Goal: Task Accomplishment & Management: Manage account settings

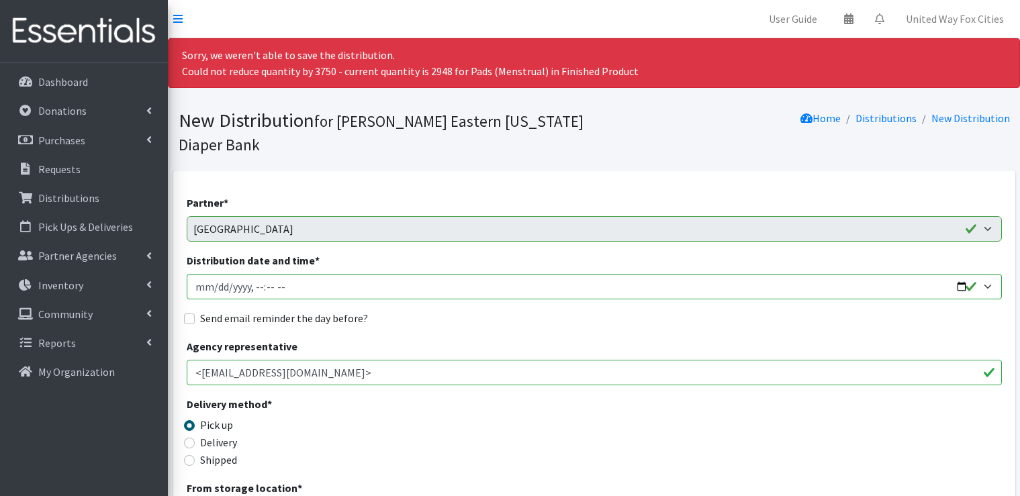
scroll to position [1209, 0]
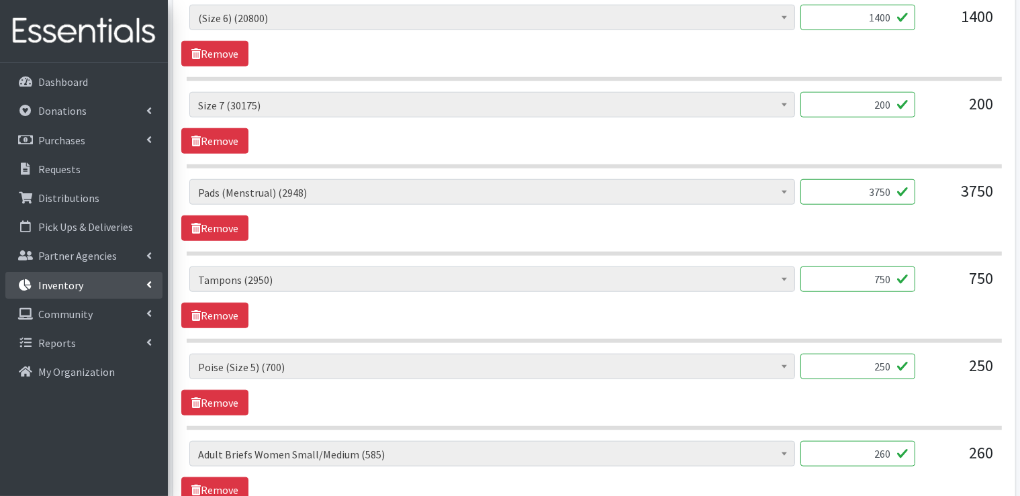
click at [146, 283] on icon at bounding box center [148, 284] width 5 height 11
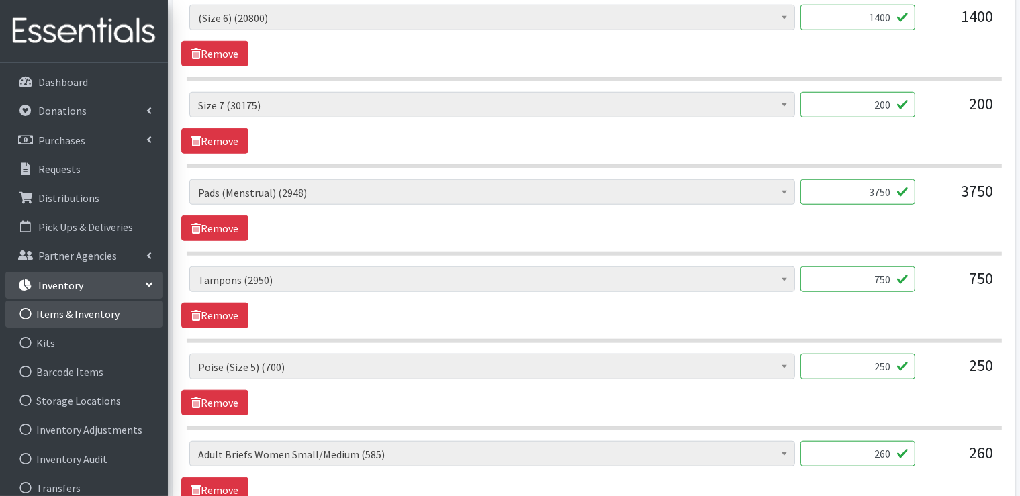
click at [104, 317] on link "Items & Inventory" at bounding box center [83, 314] width 157 height 27
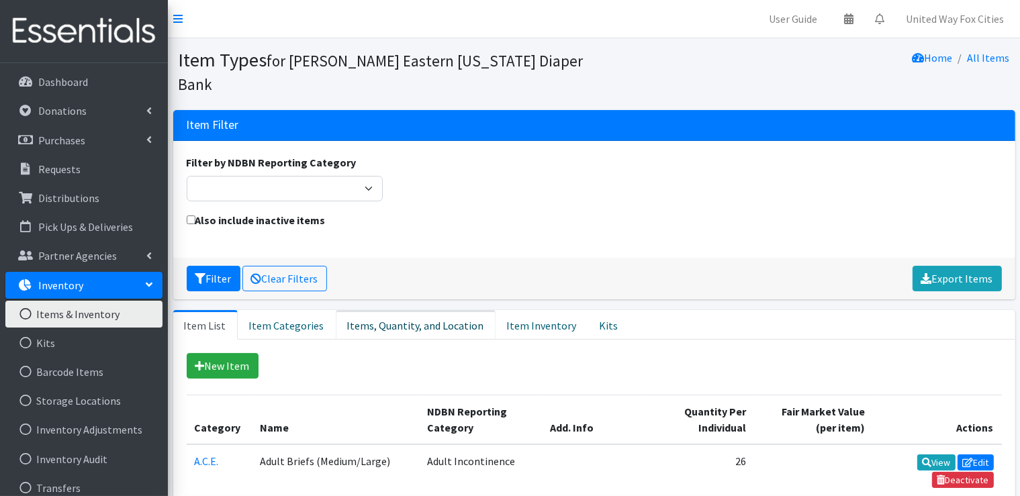
click at [400, 329] on link "Items, Quantity, and Location" at bounding box center [416, 325] width 160 height 30
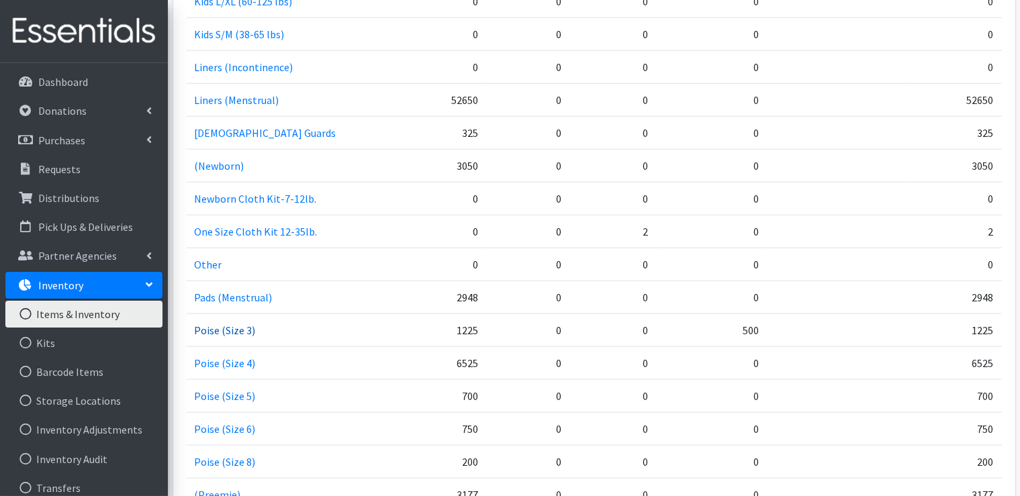
scroll to position [1478, 0]
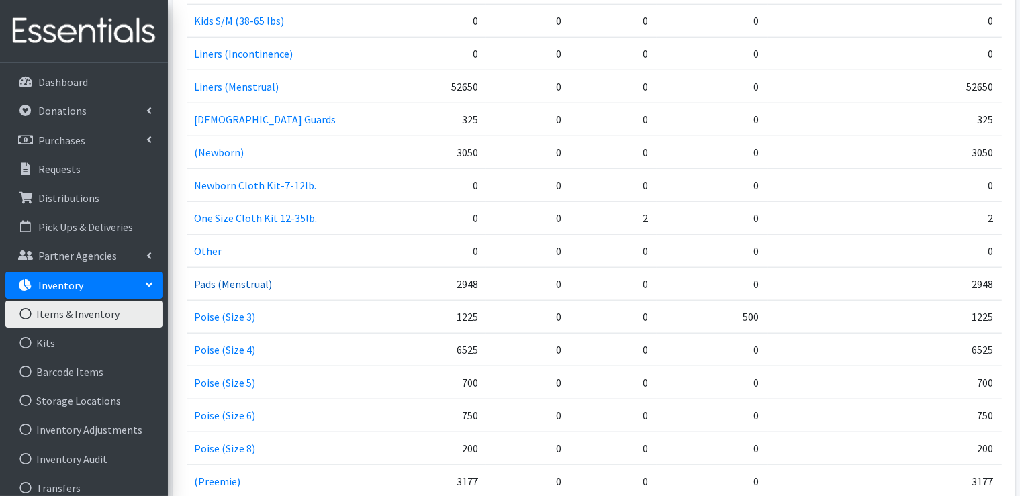
click at [208, 279] on link "Pads (Menstrual)" at bounding box center [234, 283] width 78 height 13
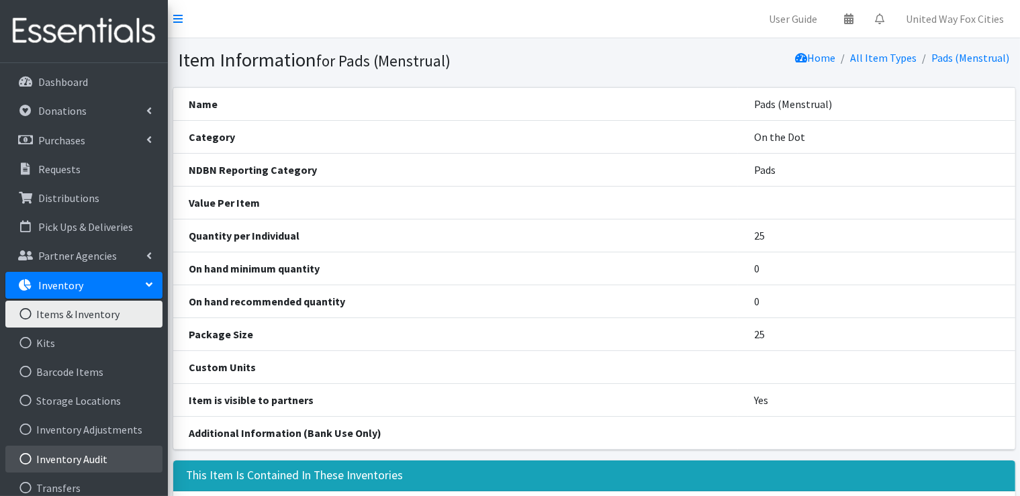
click at [88, 462] on link "Inventory Audit" at bounding box center [83, 459] width 157 height 27
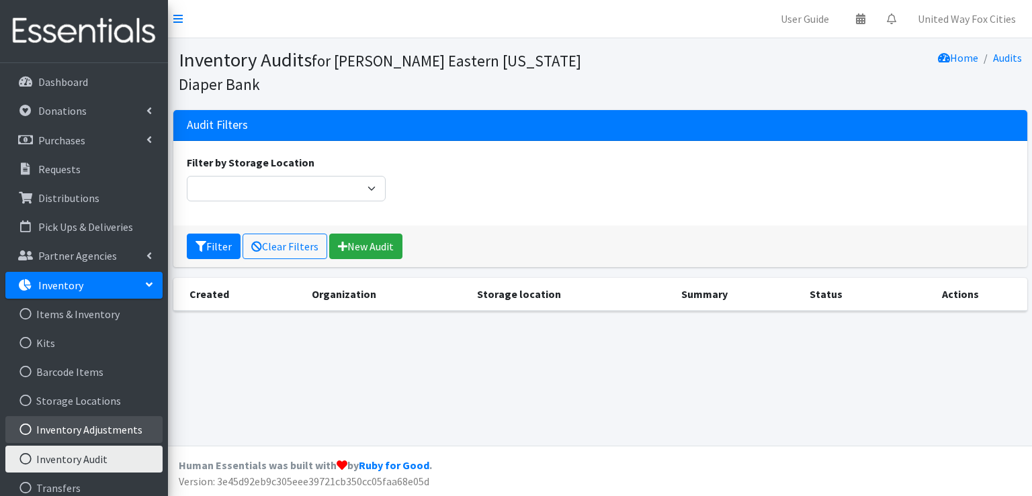
click at [89, 429] on link "Inventory Adjustments" at bounding box center [83, 429] width 157 height 27
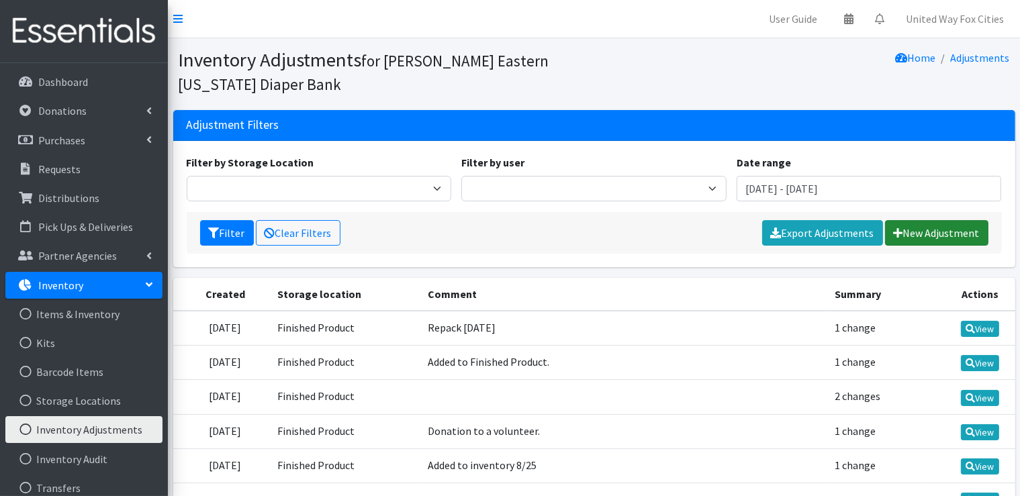
click at [931, 241] on link "New Adjustment" at bounding box center [936, 233] width 103 height 26
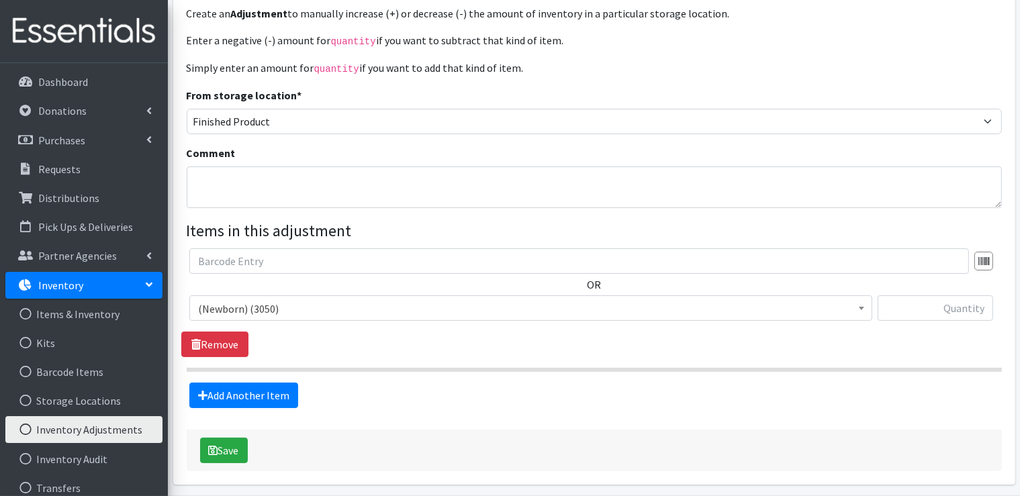
scroll to position [134, 0]
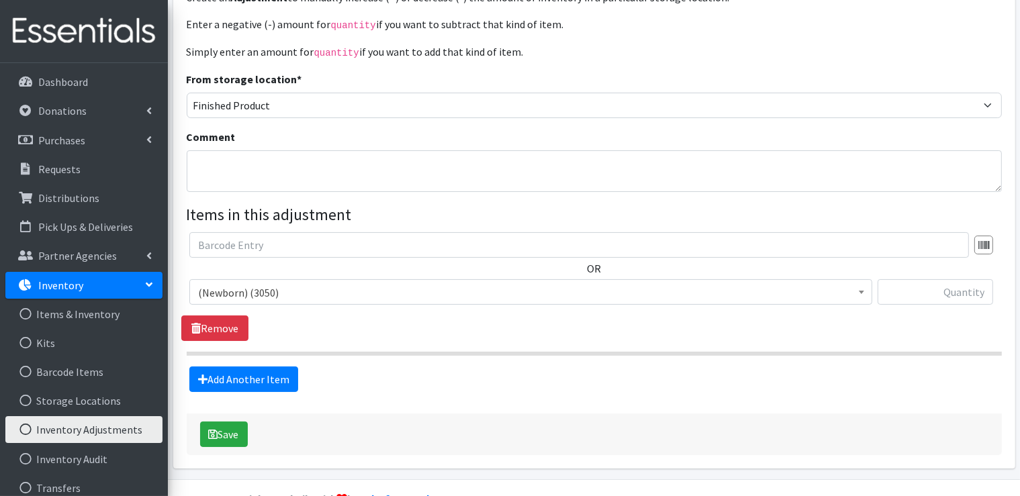
click at [296, 298] on span "(Newborn) (3050)" at bounding box center [531, 292] width 666 height 19
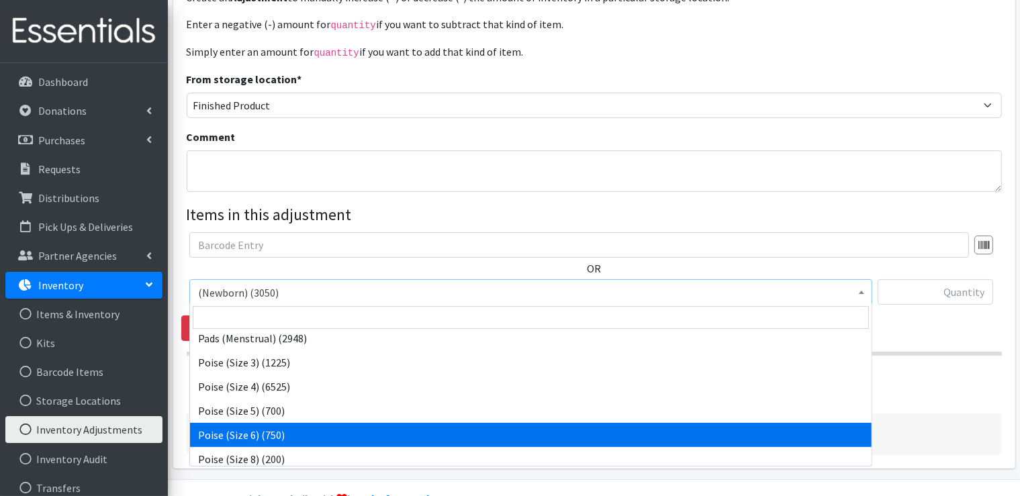
scroll to position [1075, 0]
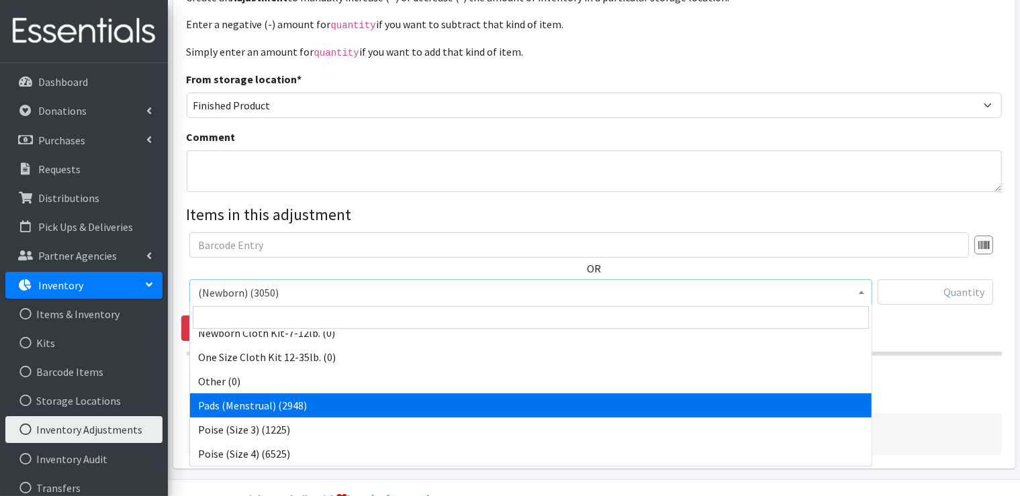
select select "14484"
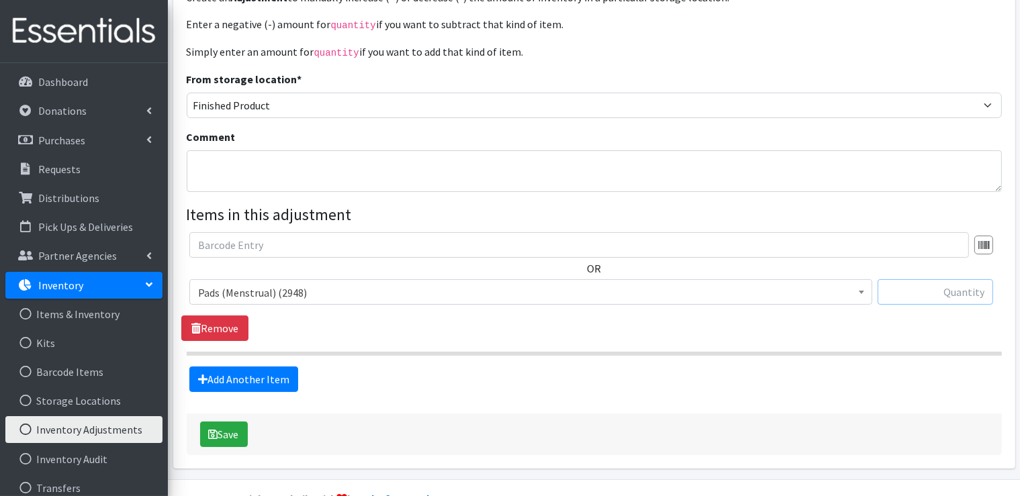
click at [960, 292] on input "text" at bounding box center [936, 292] width 116 height 26
type input "3472"
click at [286, 181] on textarea "Comment" at bounding box center [594, 171] width 815 height 42
type textarea "C"
type textarea "Count taken from Raw"
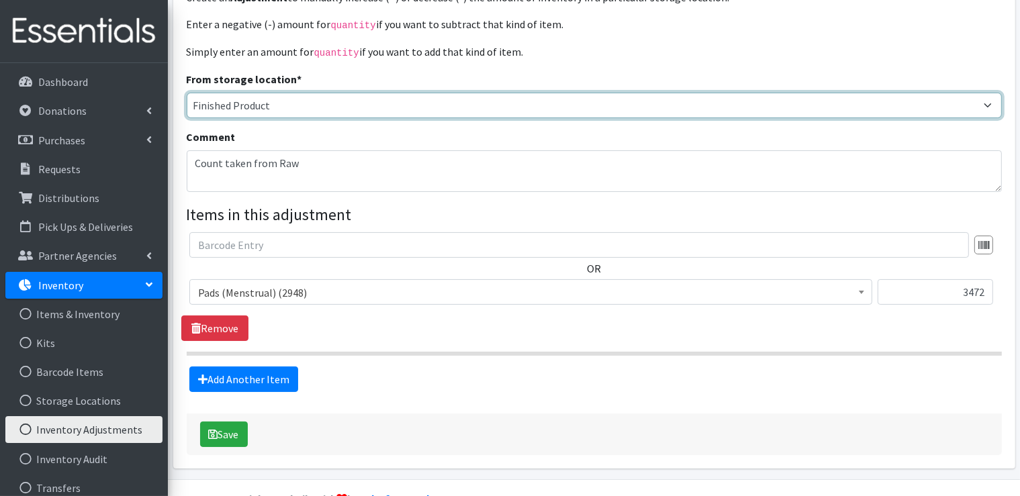
click at [297, 103] on select "Finished Product RAW Product Cloth Diapers" at bounding box center [594, 106] width 815 height 26
click at [187, 93] on select "Finished Product RAW Product Cloth Diapers" at bounding box center [594, 106] width 815 height 26
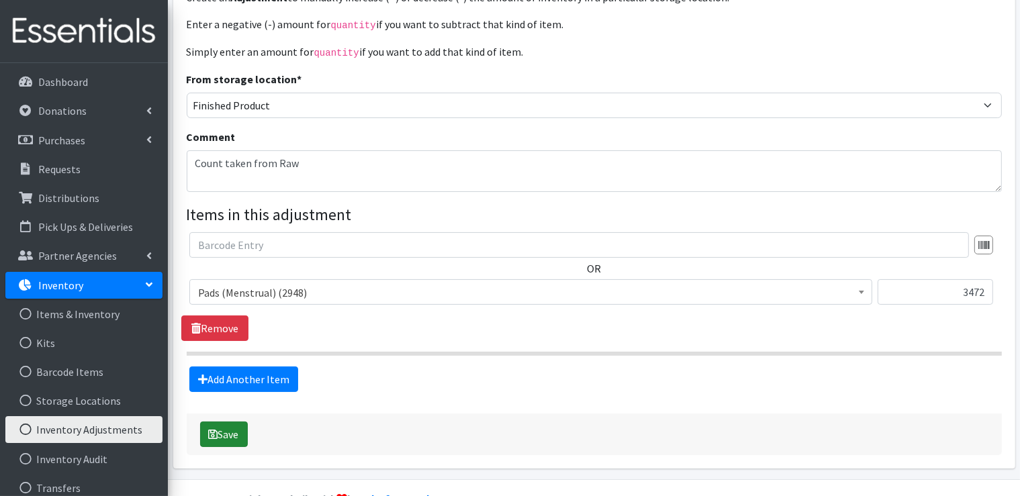
click at [226, 441] on button "Save" at bounding box center [224, 435] width 48 height 26
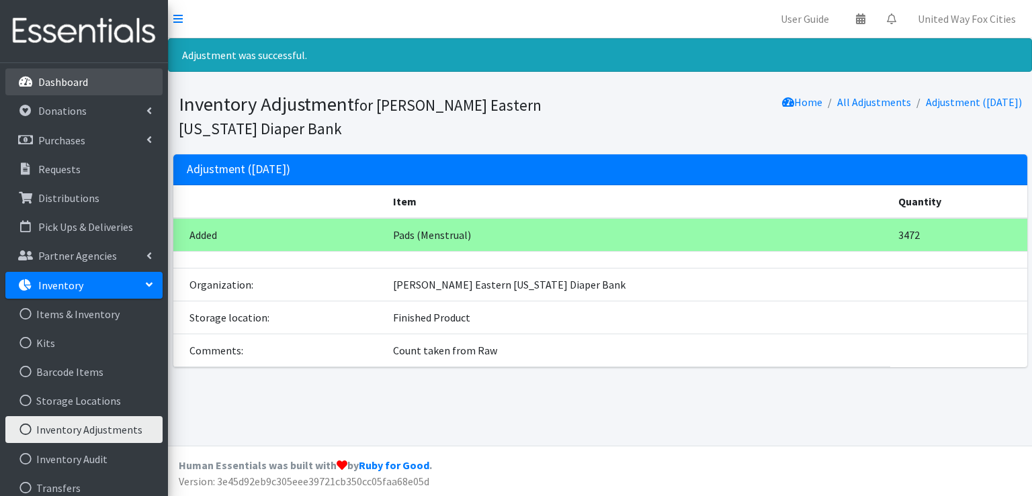
click at [68, 81] on p "Dashboard" at bounding box center [63, 81] width 50 height 13
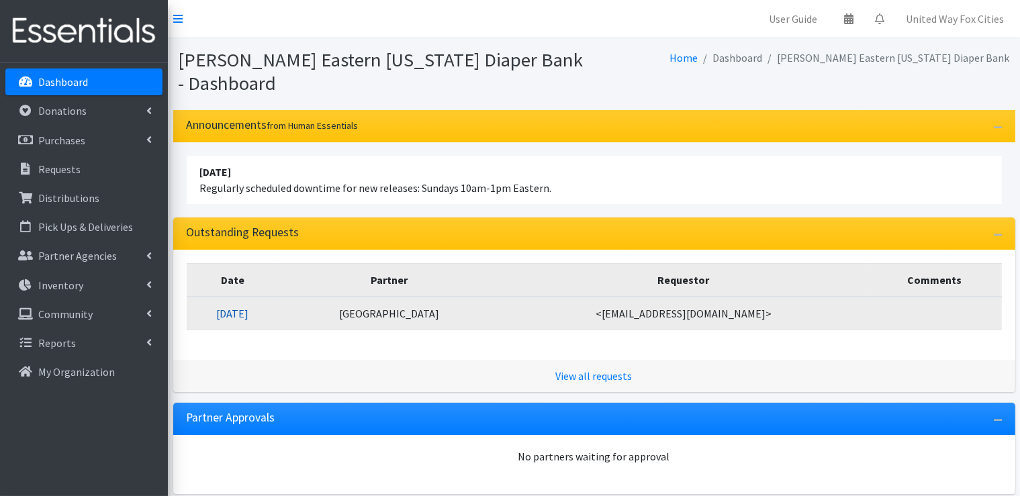
click at [249, 314] on link "[DATE]" at bounding box center [232, 313] width 32 height 13
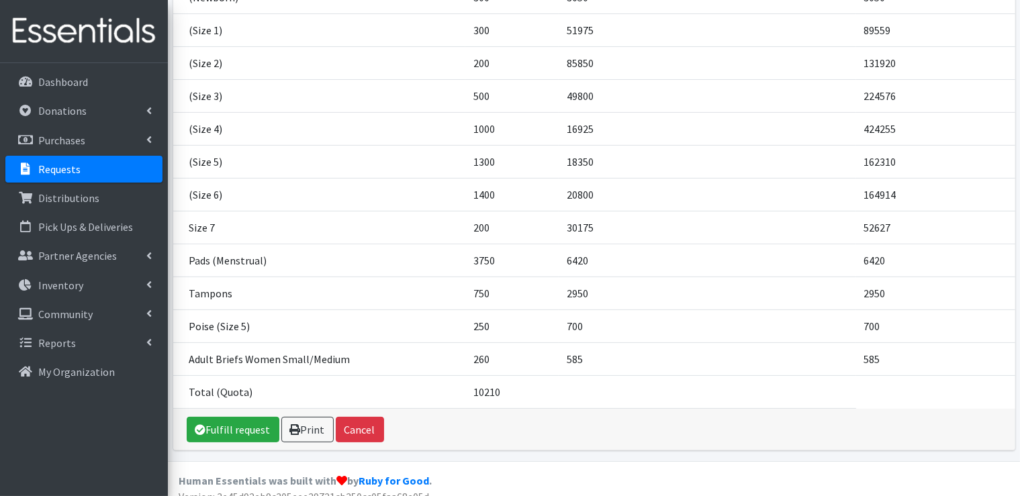
scroll to position [260, 0]
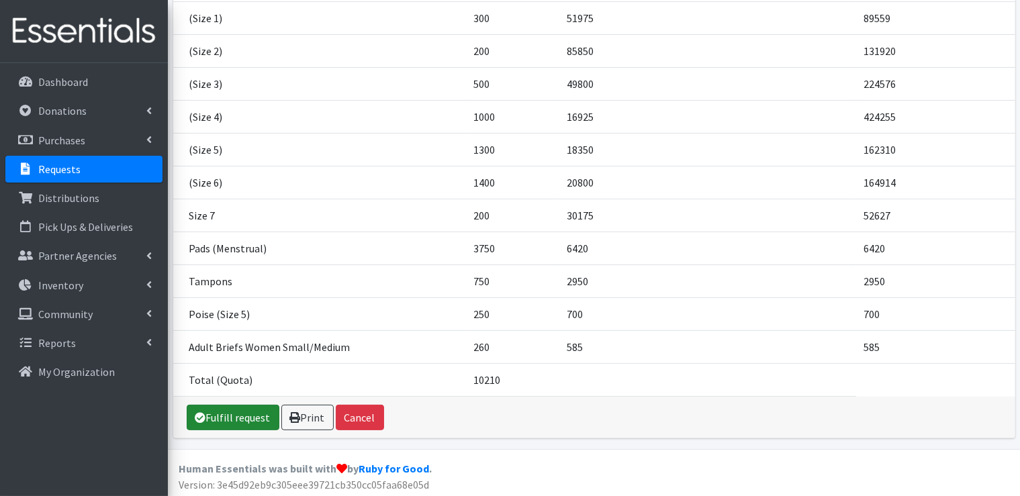
click at [261, 414] on link "Fulfill request" at bounding box center [233, 418] width 93 height 26
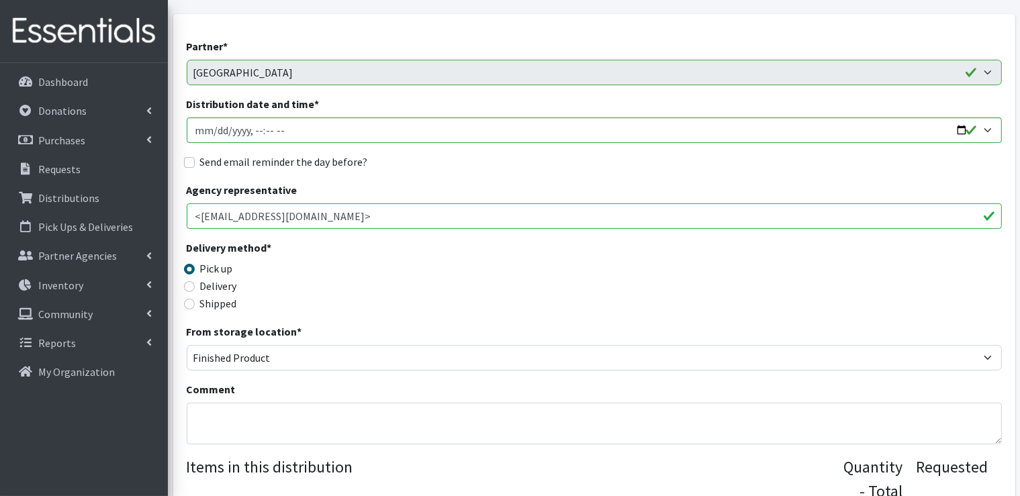
scroll to position [134, 0]
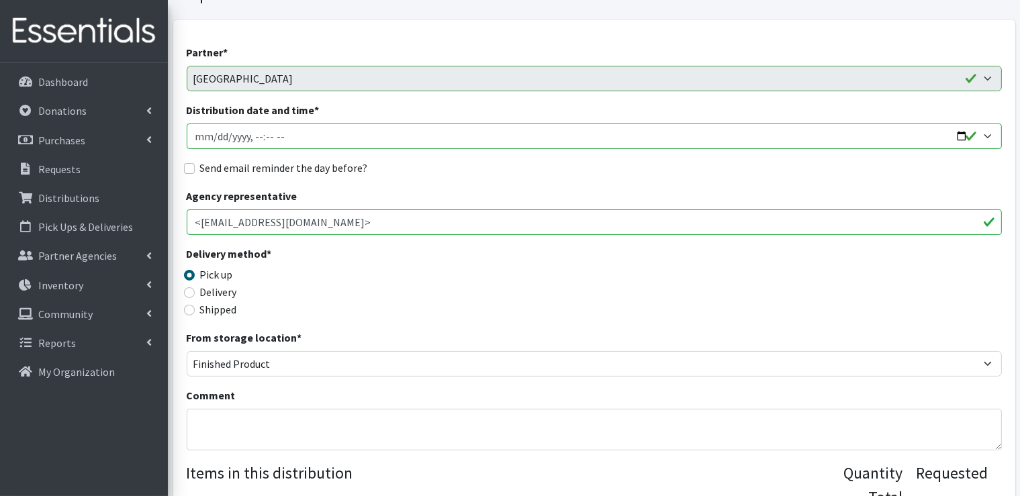
click at [332, 138] on input "Distribution date and time *" at bounding box center [594, 137] width 815 height 26
click at [958, 138] on input "Distribution date and time *" at bounding box center [594, 137] width 815 height 26
type input "2025-09-25T09:00"
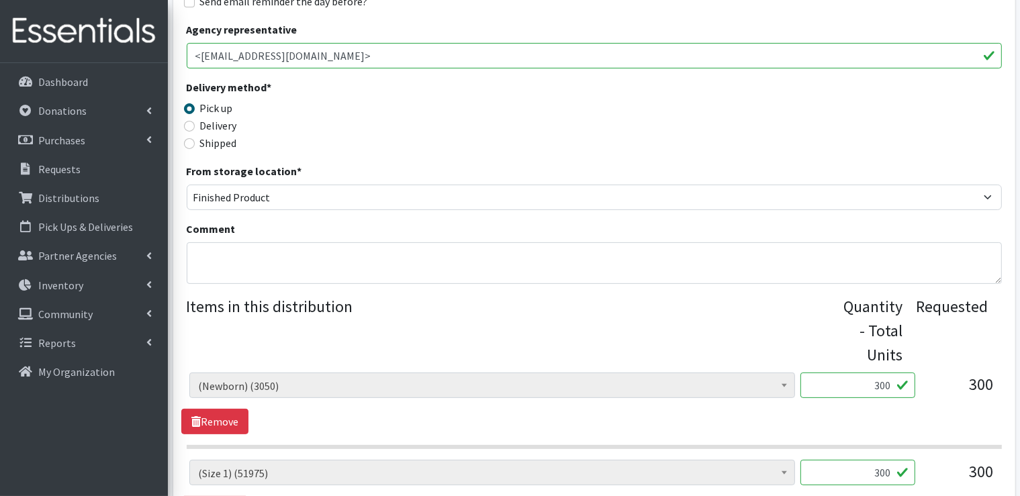
scroll to position [336, 0]
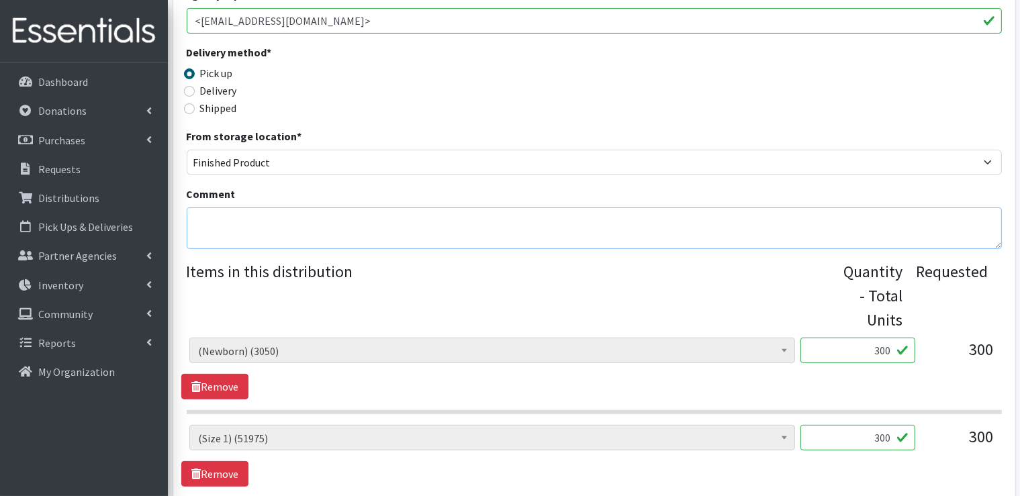
click at [282, 208] on textarea "Comment" at bounding box center [594, 229] width 815 height 42
type textarea "P"
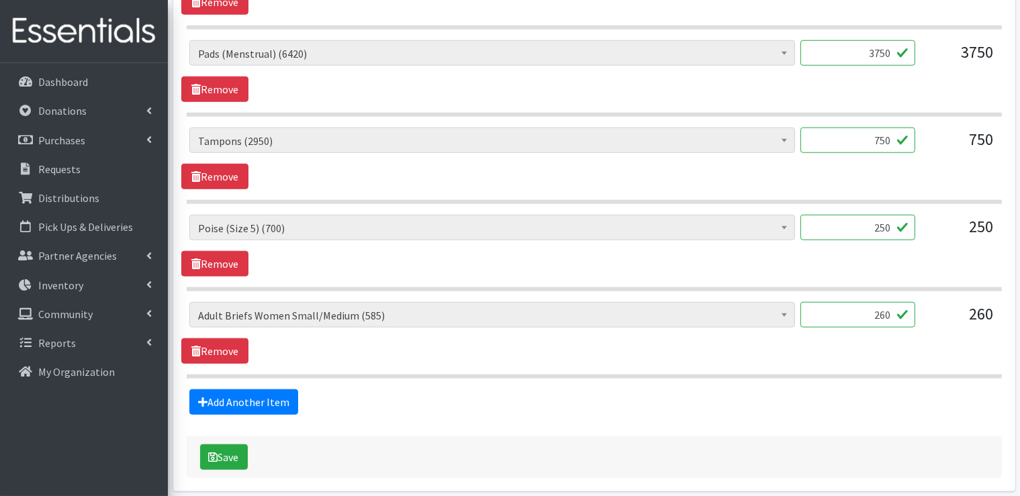
scroll to position [1343, 0]
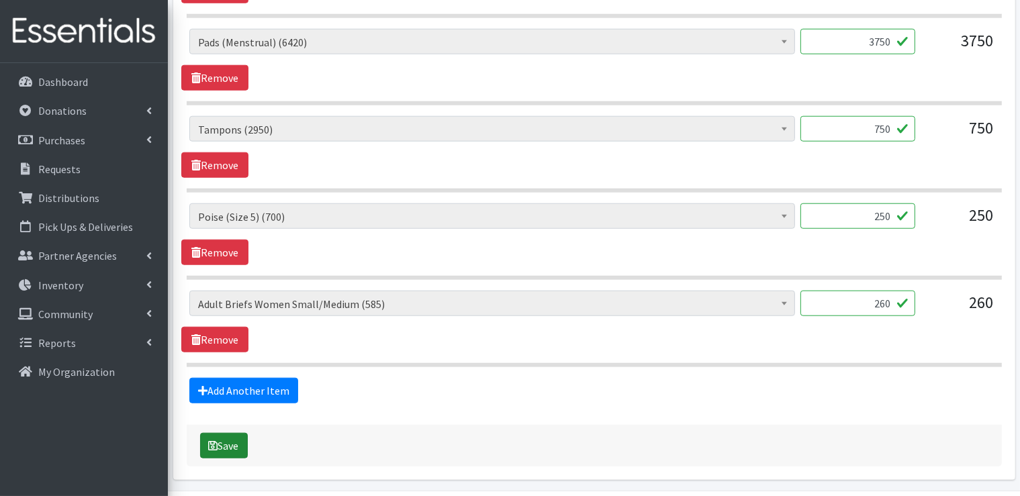
type textarea "Pick up orders between the hours of 9am-1pm on Thursday, September 25."
click at [240, 445] on button "Save" at bounding box center [224, 446] width 48 height 26
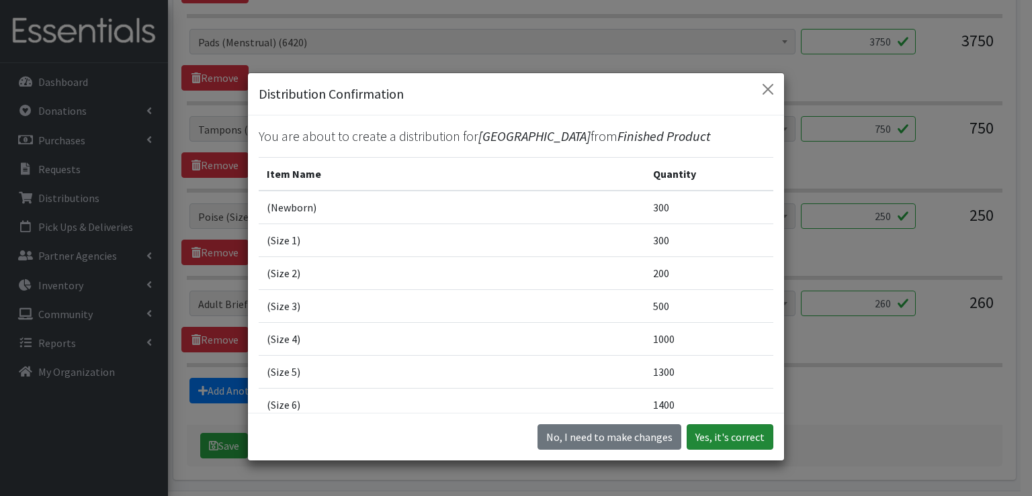
click at [728, 445] on button "Yes, it's correct" at bounding box center [729, 437] width 87 height 26
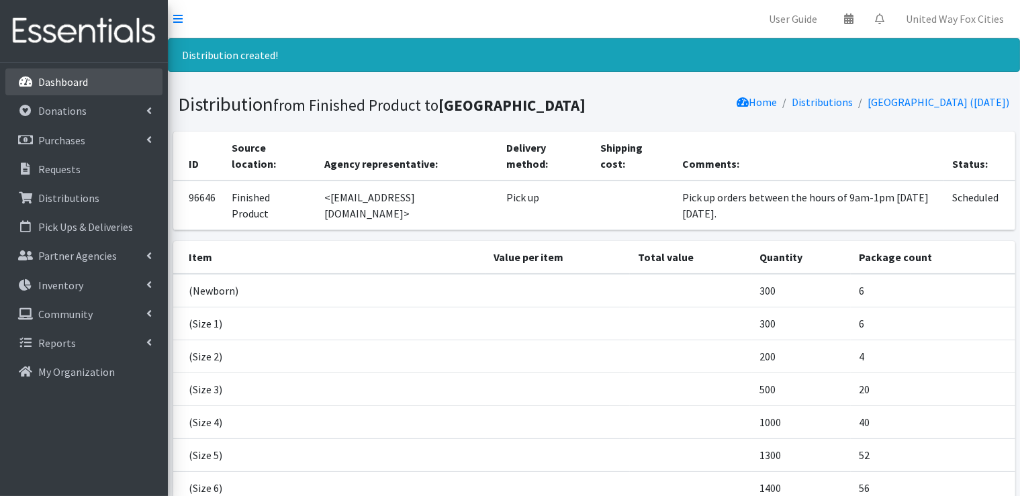
click at [83, 83] on p "Dashboard" at bounding box center [63, 81] width 50 height 13
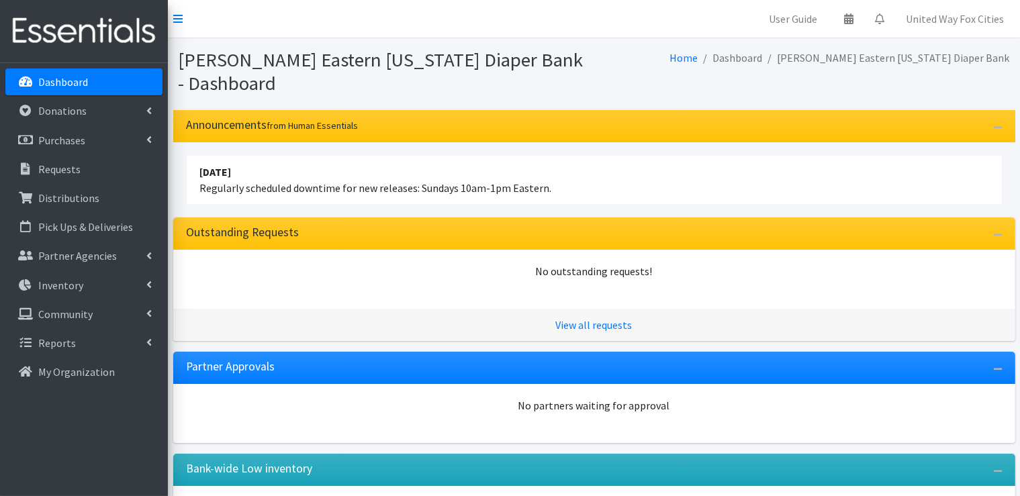
click at [56, 83] on p "Dashboard" at bounding box center [63, 81] width 50 height 13
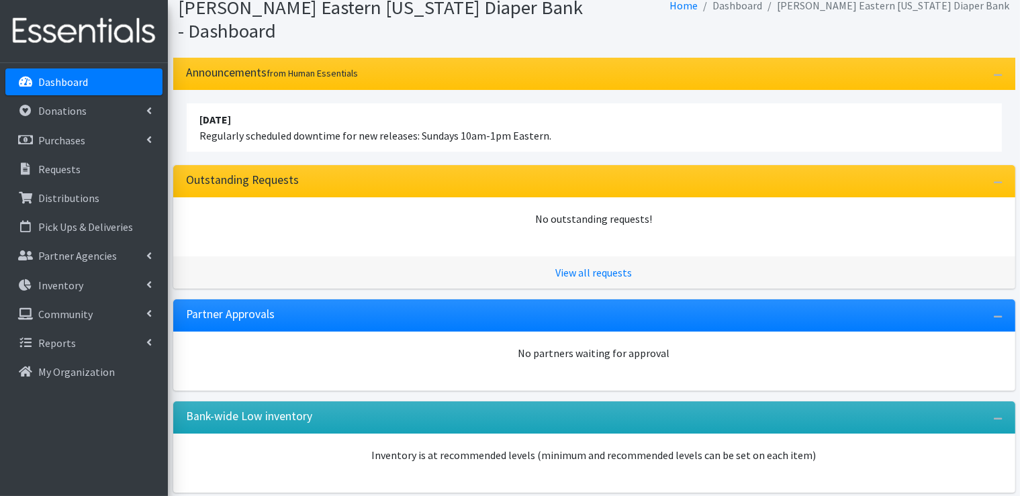
scroll to position [110, 0]
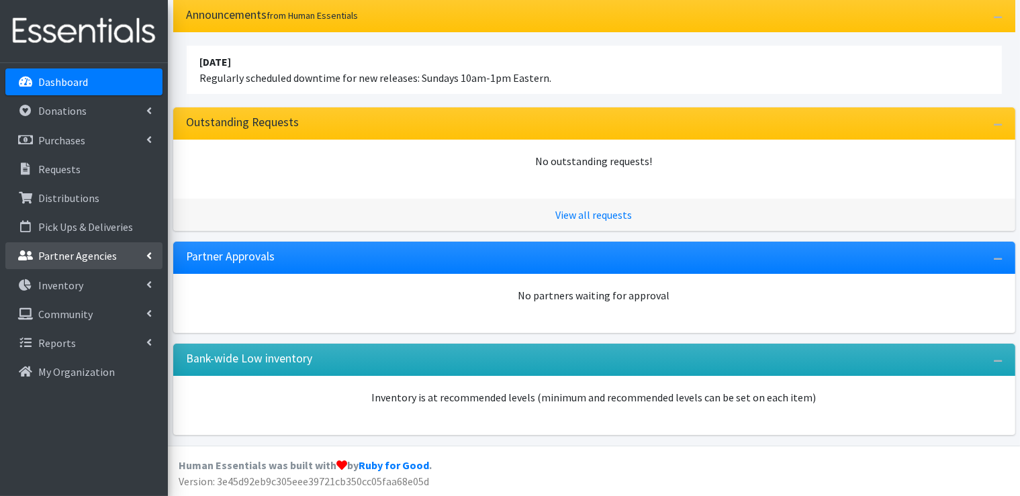
click at [146, 258] on icon at bounding box center [148, 256] width 5 height 11
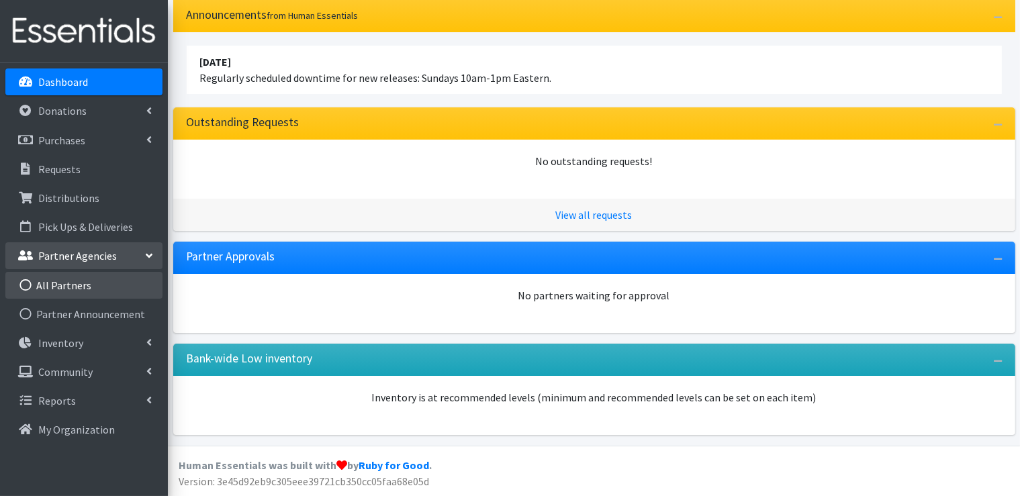
click at [60, 289] on link "All Partners" at bounding box center [83, 285] width 157 height 27
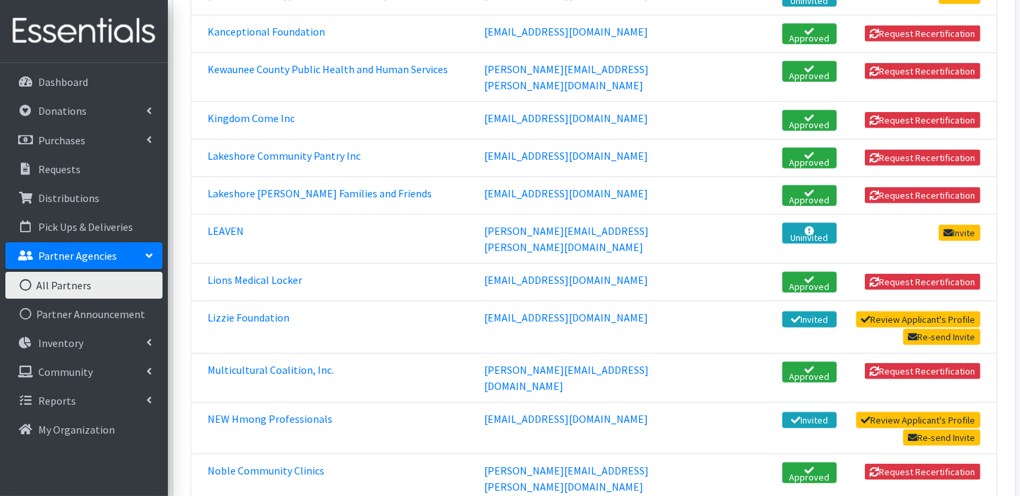
scroll to position [1343, 0]
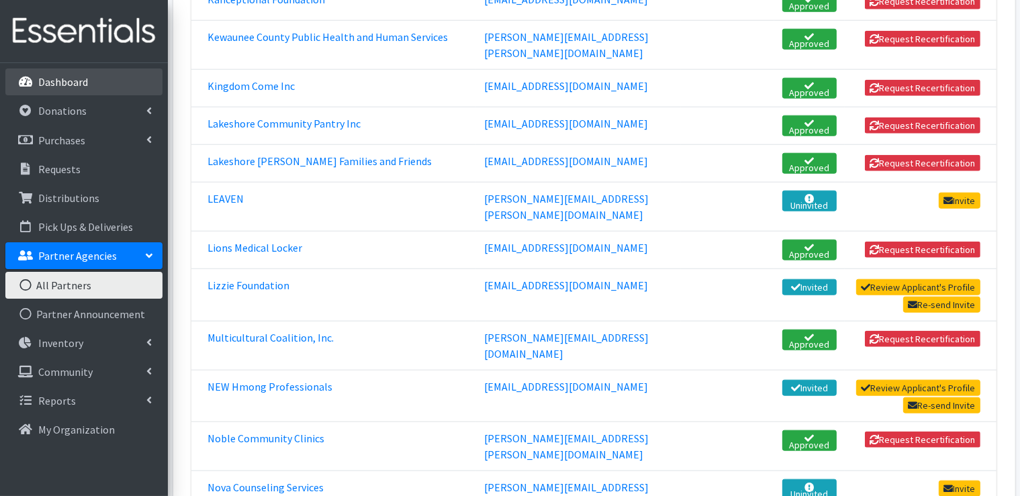
click at [87, 79] on p "Dashboard" at bounding box center [63, 81] width 50 height 13
